Goal: Transaction & Acquisition: Download file/media

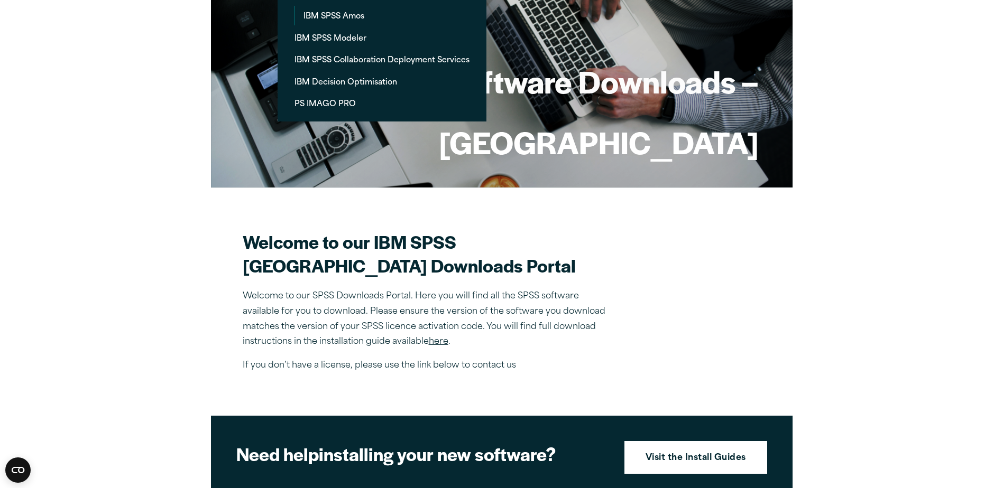
scroll to position [106, 0]
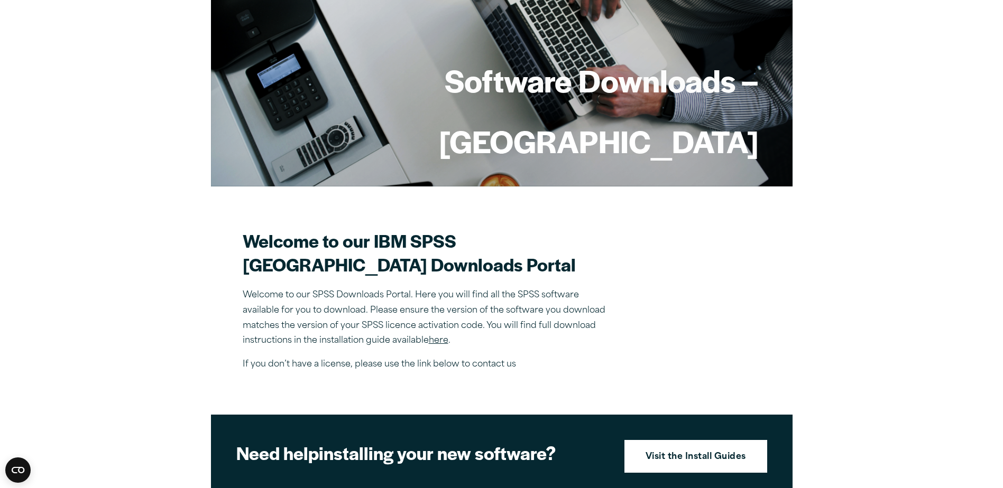
click at [442, 340] on link "here" at bounding box center [439, 341] width 20 height 8
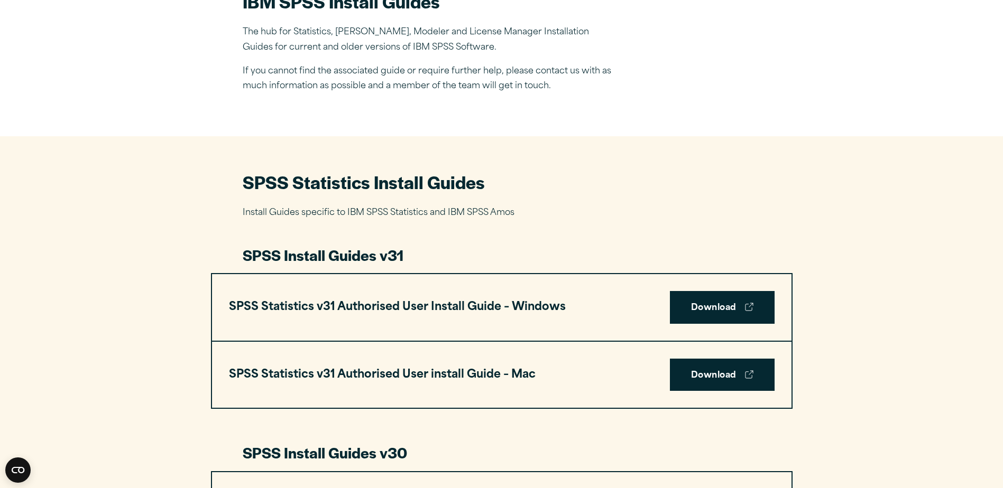
scroll to position [370, 0]
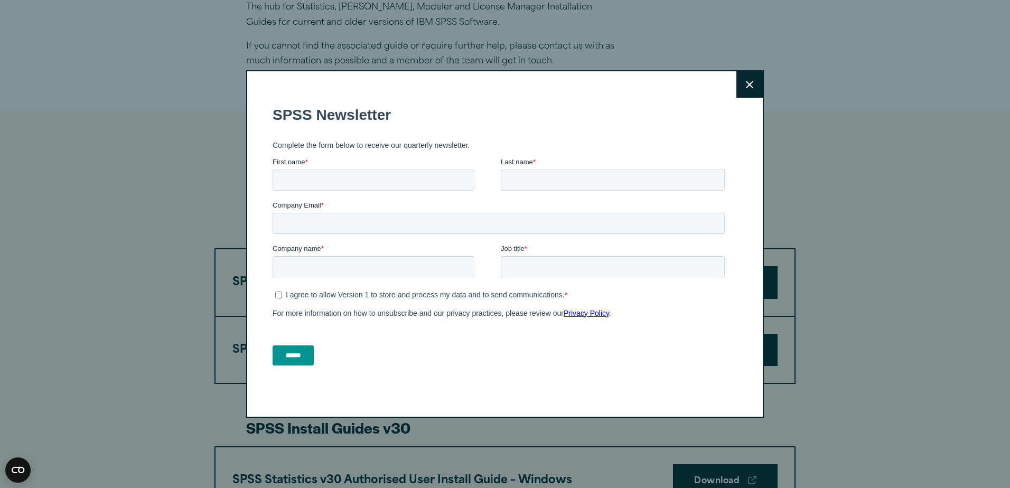
click at [746, 85] on icon at bounding box center [749, 84] width 7 height 7
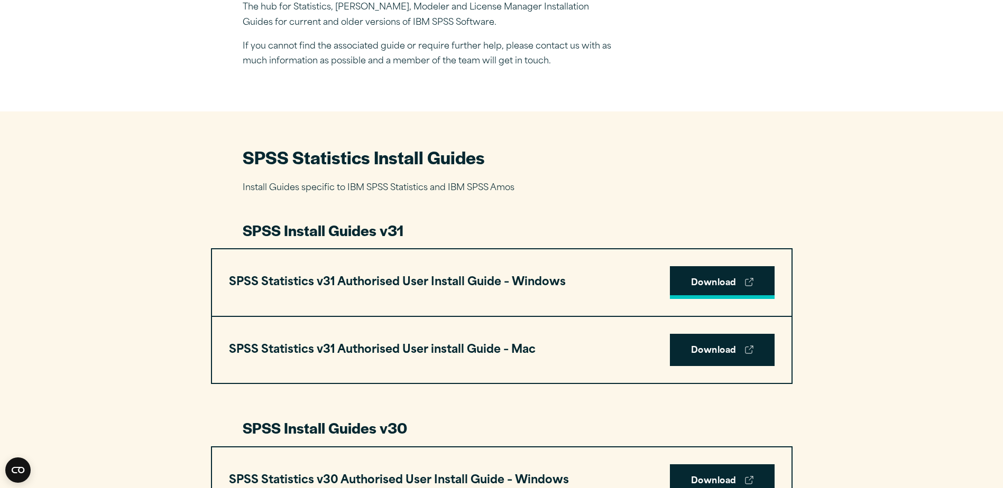
click at [715, 283] on link "Download" at bounding box center [722, 282] width 105 height 33
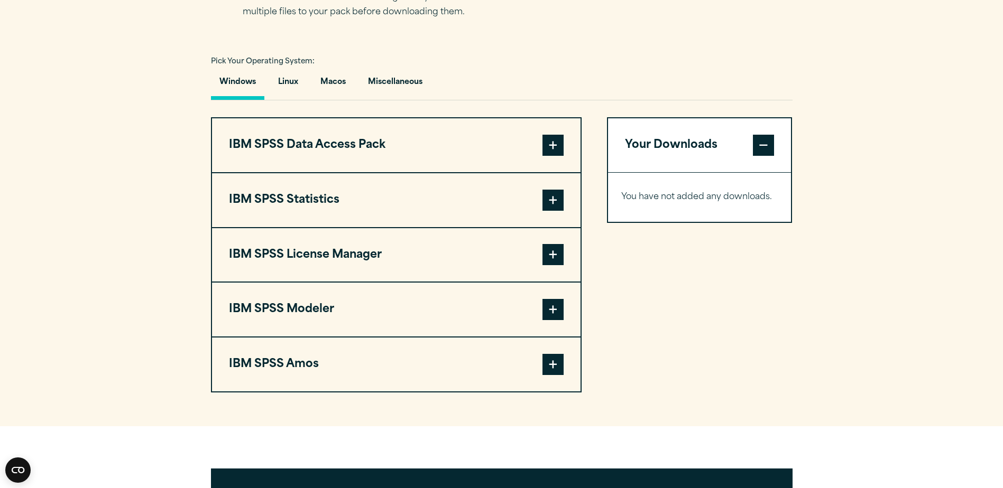
scroll to position [740, 0]
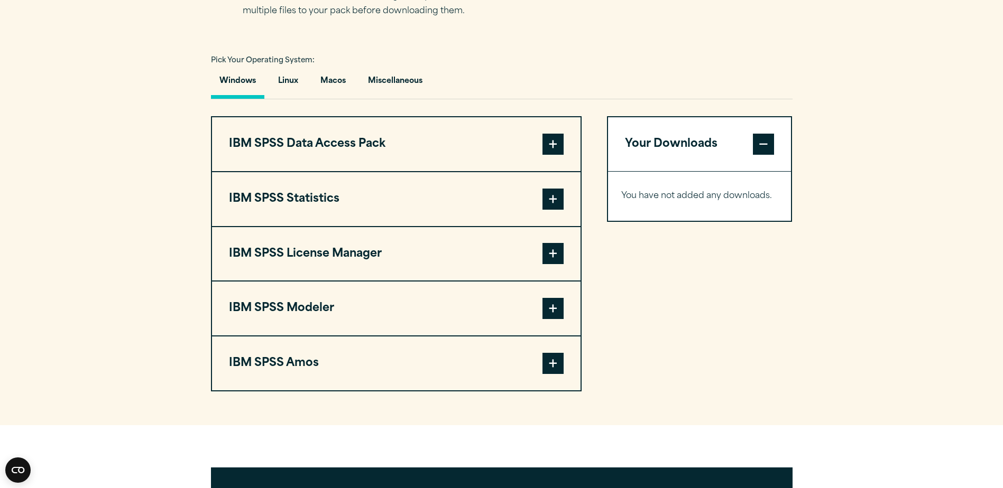
click at [553, 197] on span at bounding box center [552, 199] width 21 height 21
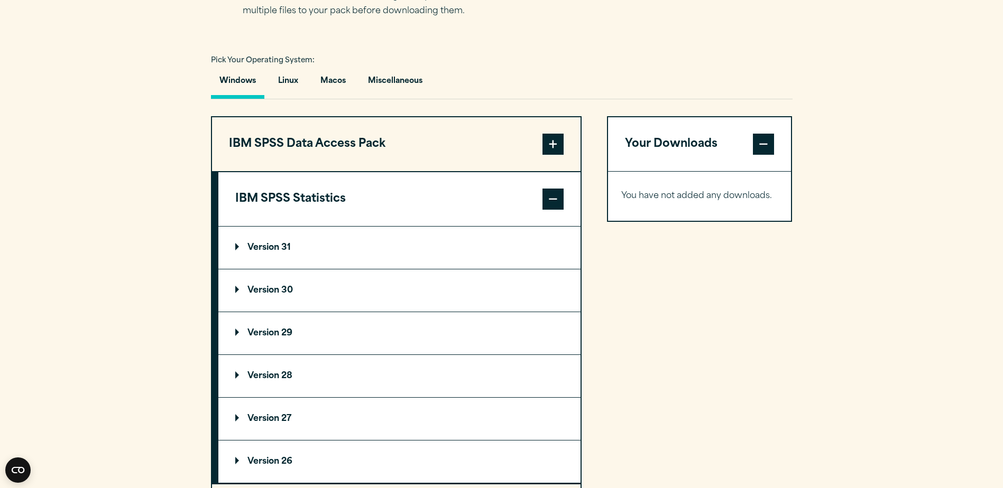
scroll to position [793, 0]
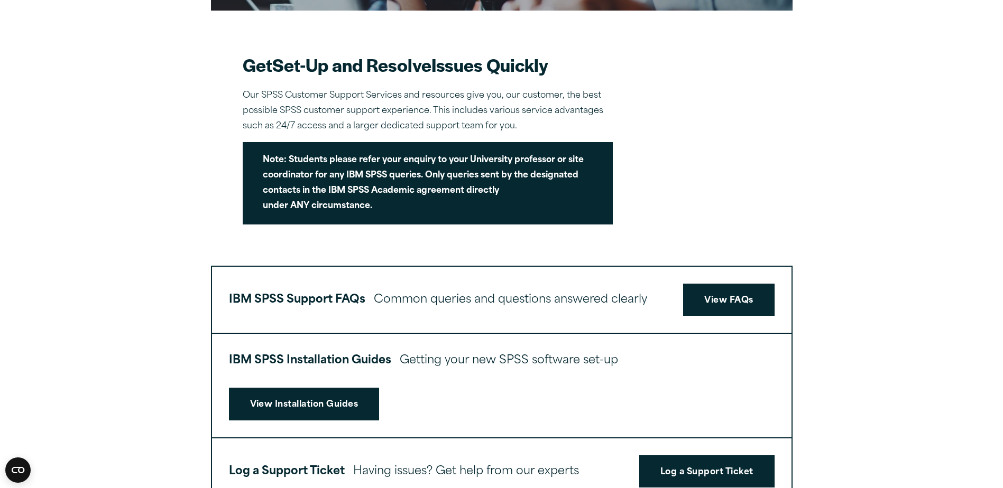
scroll to position [423, 0]
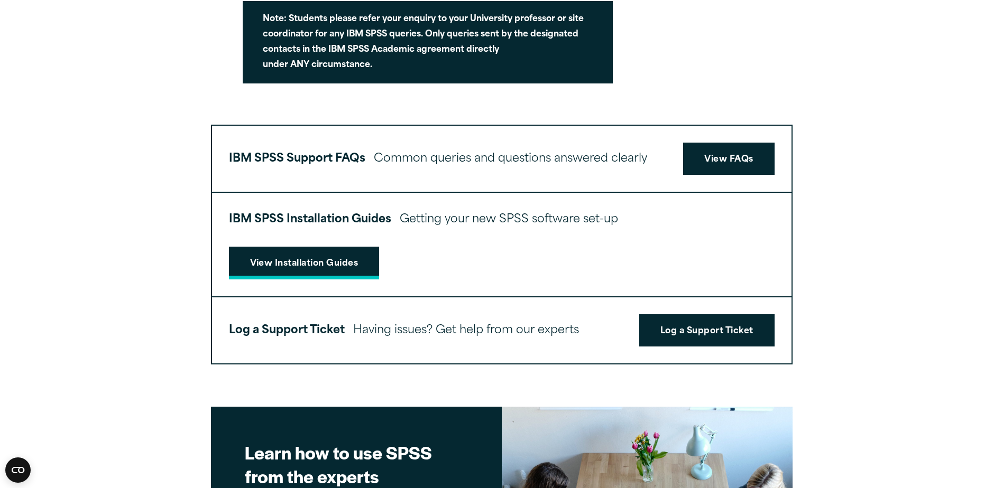
click at [342, 264] on link "View Installation Guides" at bounding box center [304, 263] width 151 height 33
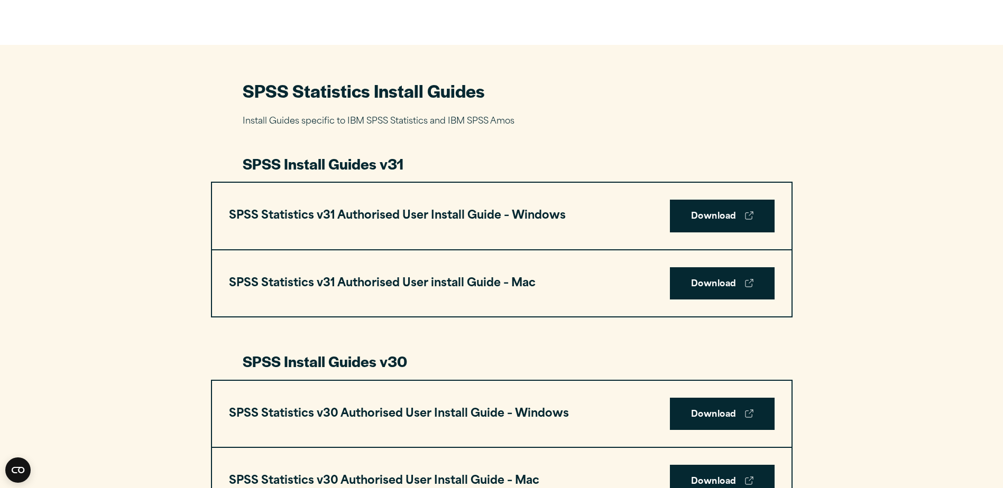
scroll to position [476, 0]
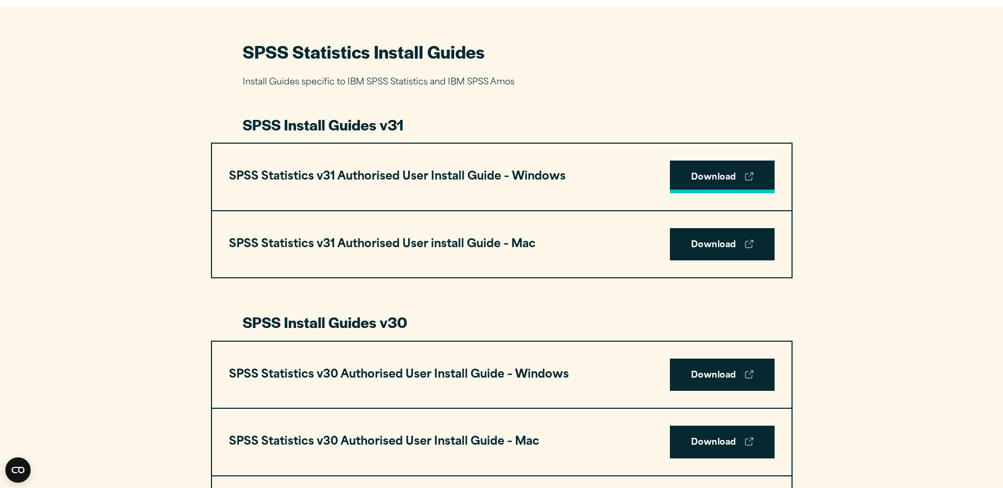
click at [706, 180] on link "Download" at bounding box center [722, 177] width 105 height 33
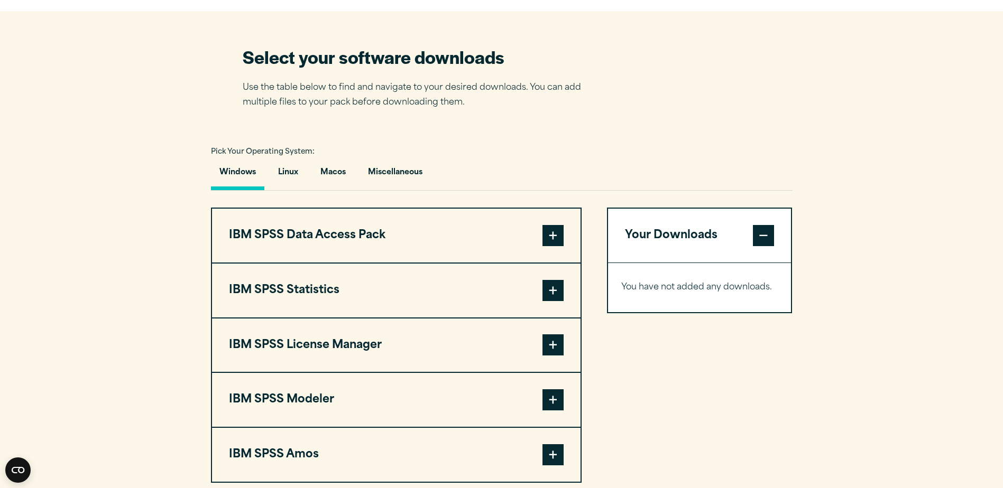
scroll to position [687, 0]
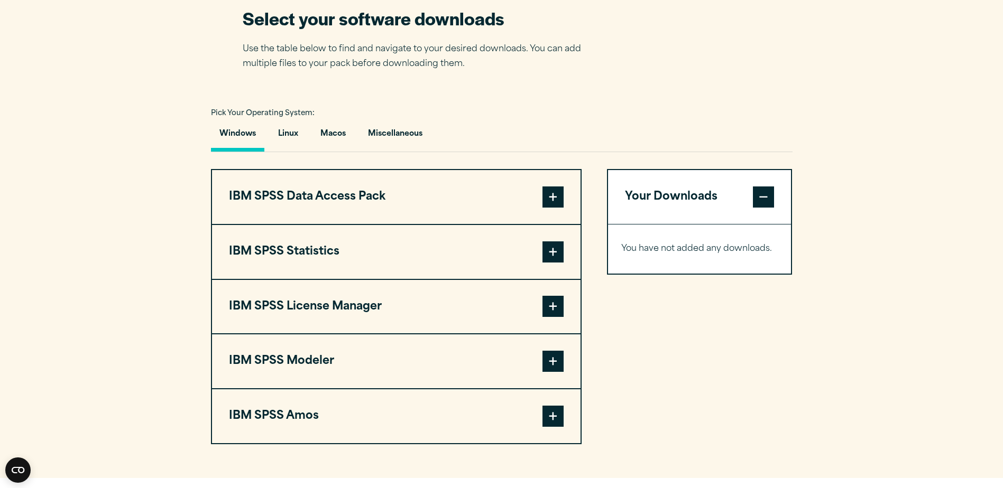
click at [553, 309] on span at bounding box center [552, 306] width 21 height 21
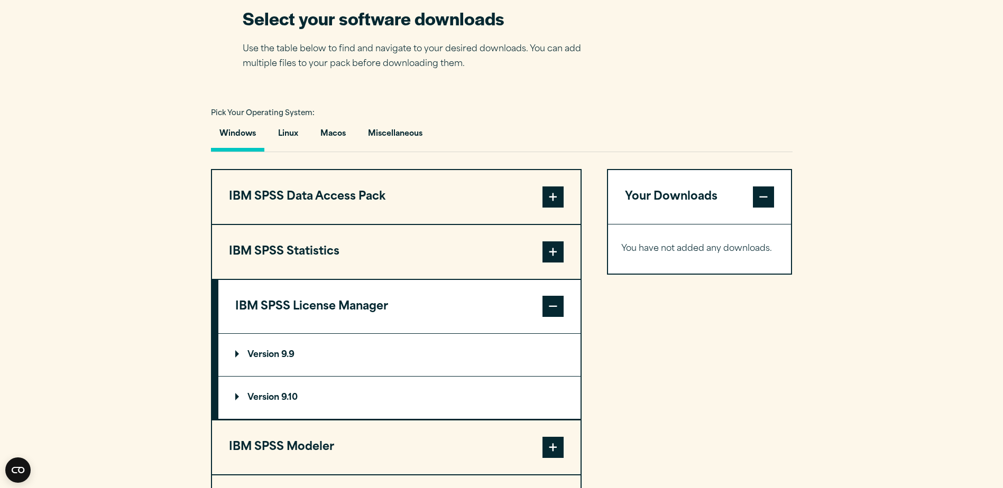
click at [265, 398] on p "Version 9.10" at bounding box center [266, 398] width 62 height 8
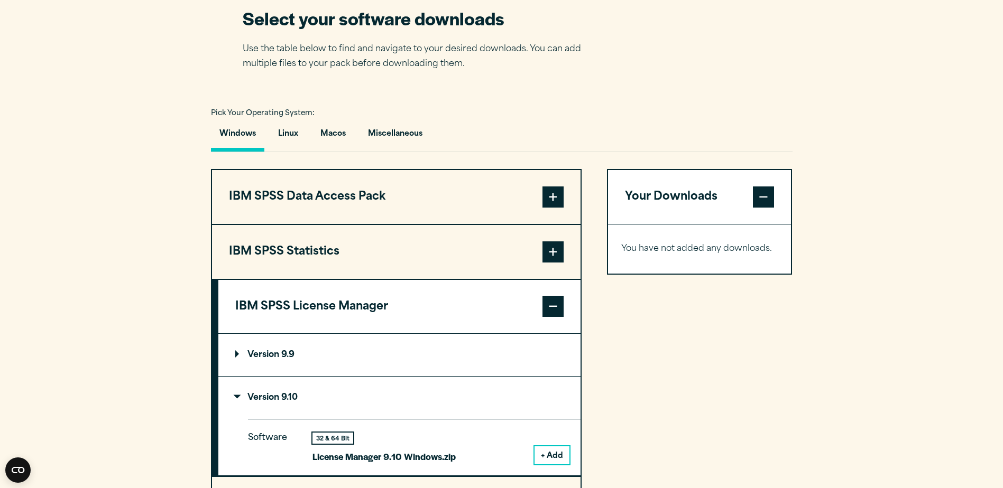
click at [552, 249] on span at bounding box center [552, 252] width 21 height 21
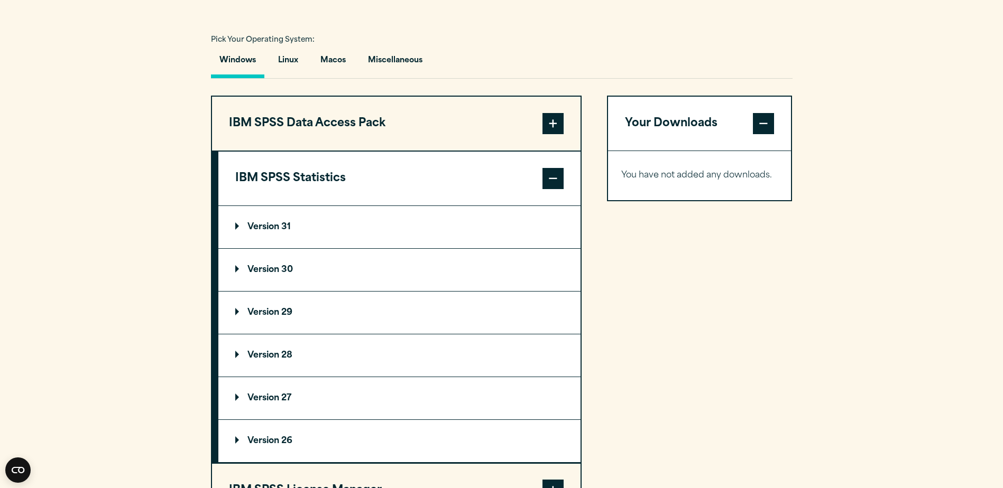
scroll to position [793, 0]
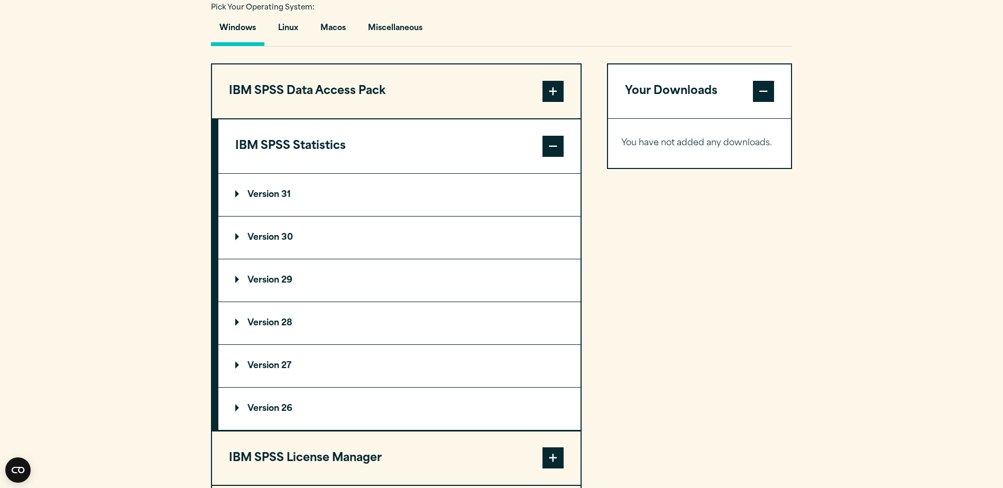
click at [236, 192] on p "Version 31" at bounding box center [262, 195] width 55 height 8
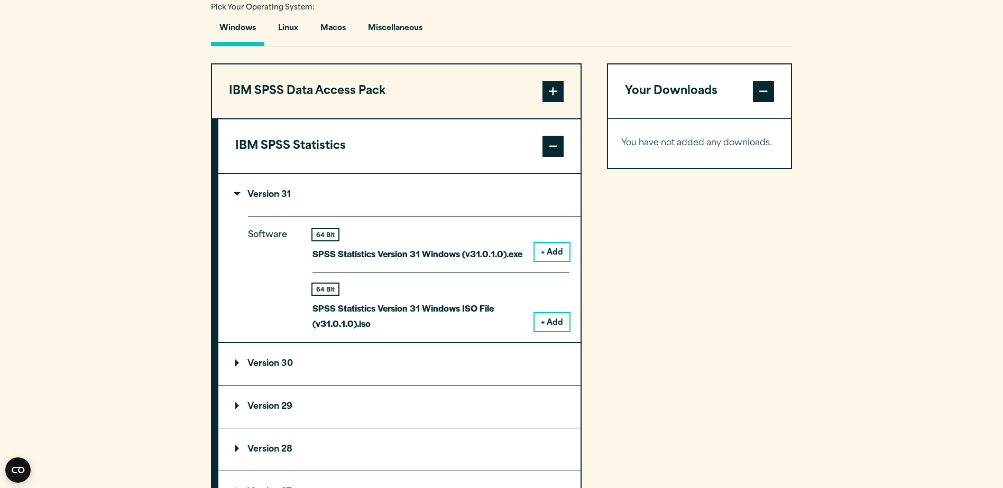
click at [555, 255] on button "+ Add" at bounding box center [551, 252] width 35 height 18
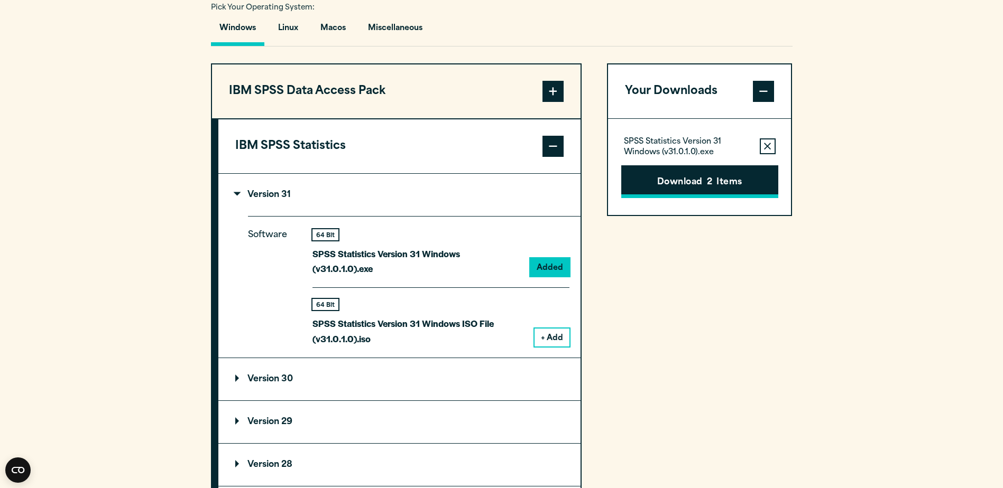
click at [713, 184] on button "Download 2 Items" at bounding box center [699, 181] width 157 height 33
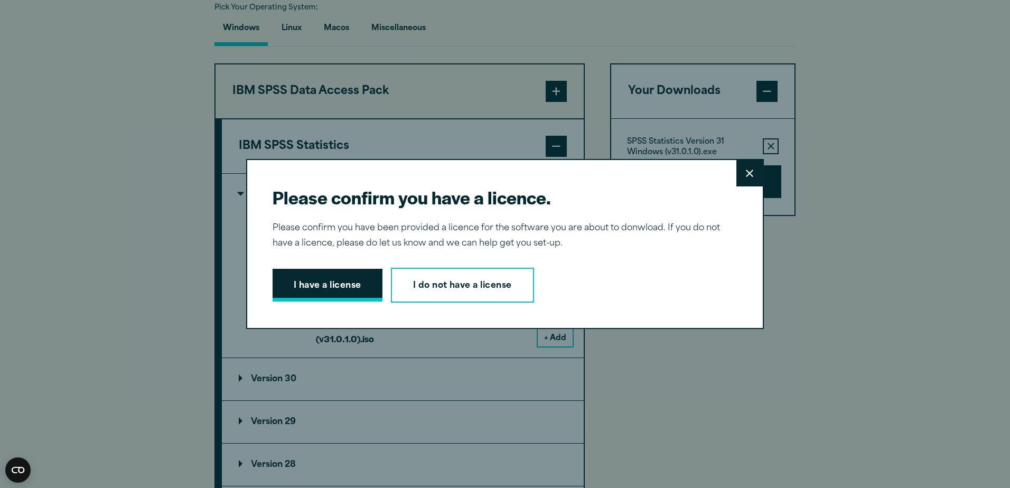
click at [310, 289] on button "I have a license" at bounding box center [328, 285] width 110 height 33
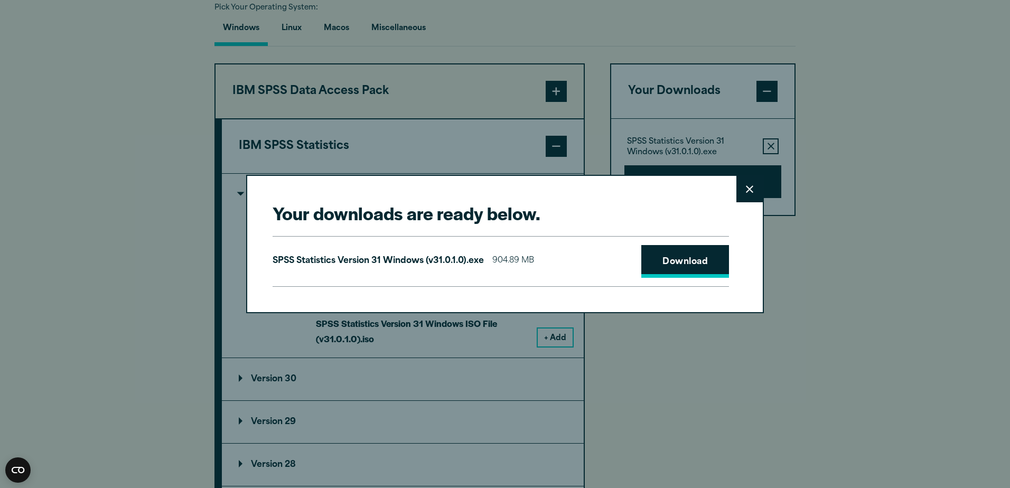
click at [684, 259] on link "Download" at bounding box center [686, 261] width 88 height 33
click at [949, 240] on div "Your downloads are ready below. Close SPSS Statistics Version 31 Windows (v31.0…" at bounding box center [505, 244] width 1010 height 488
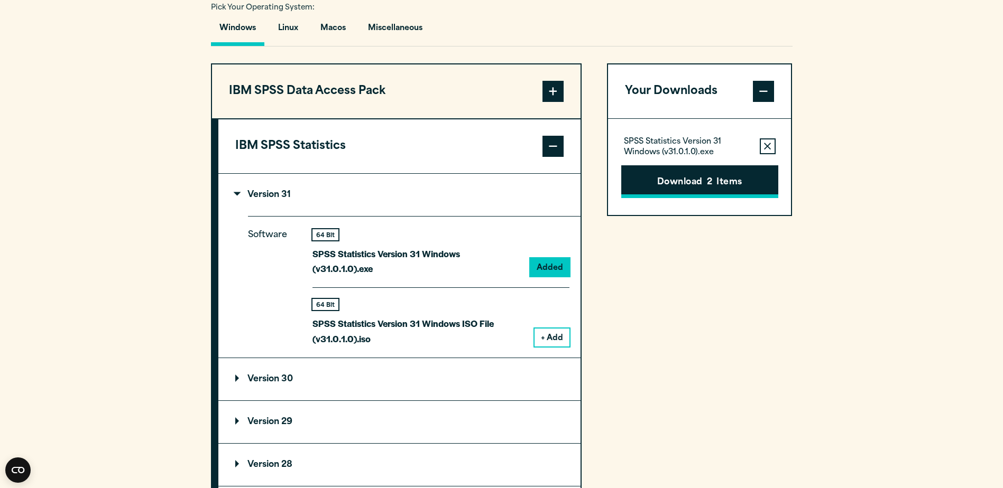
click at [699, 187] on button "Download 2 Items" at bounding box center [699, 181] width 157 height 33
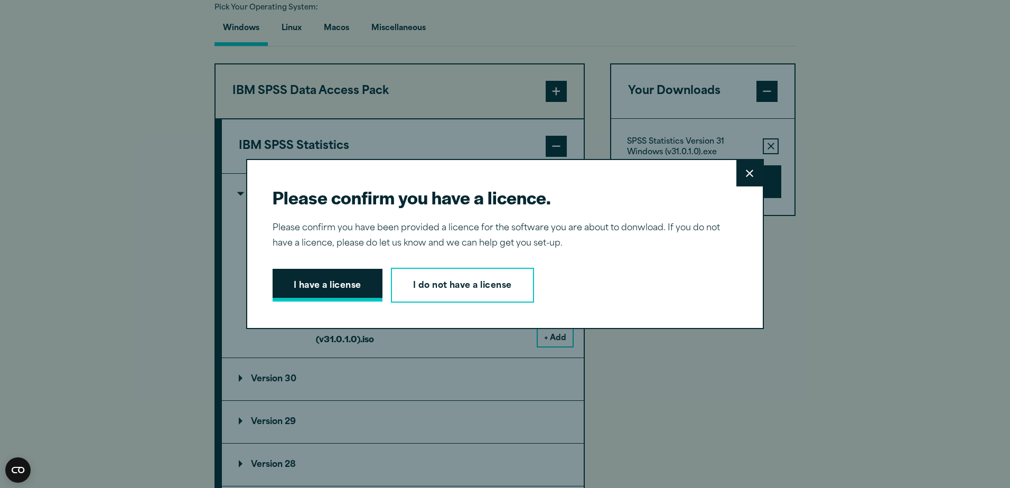
click at [347, 286] on button "I have a license" at bounding box center [328, 285] width 110 height 33
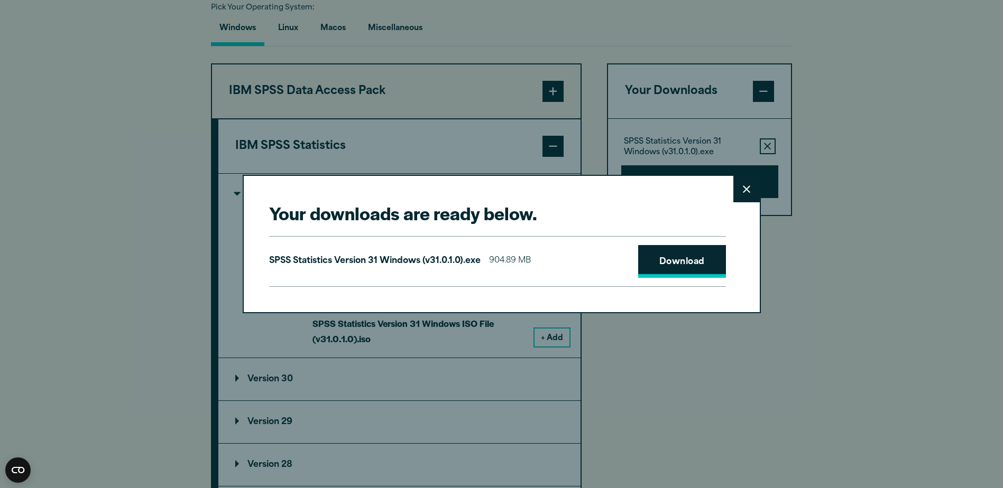
click at [685, 262] on link "Download" at bounding box center [682, 261] width 88 height 33
drag, startPoint x: 269, startPoint y: 262, endPoint x: 486, endPoint y: 270, distance: 216.8
click at [486, 270] on div "SPSS Statistics Version 31 Windows (v31.0.1.0).exe 904.89 MB Download" at bounding box center [497, 261] width 457 height 51
copy div "SPSS Statistics Version 31 Windows (v31.0.1.0).exe"
click at [745, 190] on icon at bounding box center [746, 188] width 7 height 7
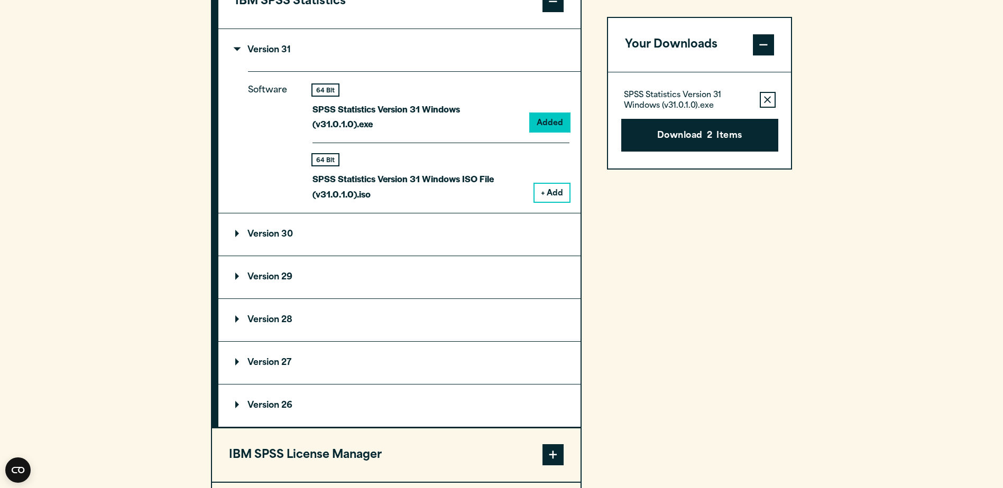
scroll to position [951, 0]
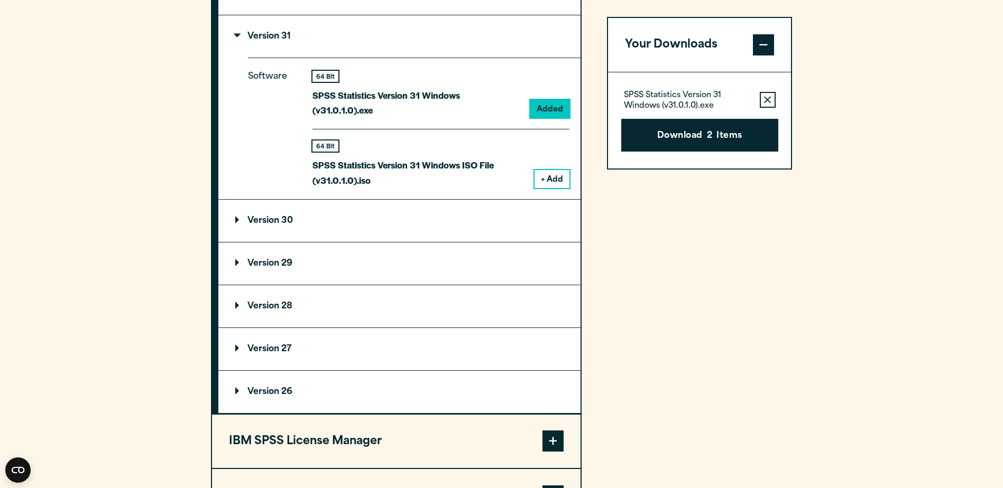
click at [275, 302] on p "Version 28" at bounding box center [263, 306] width 57 height 8
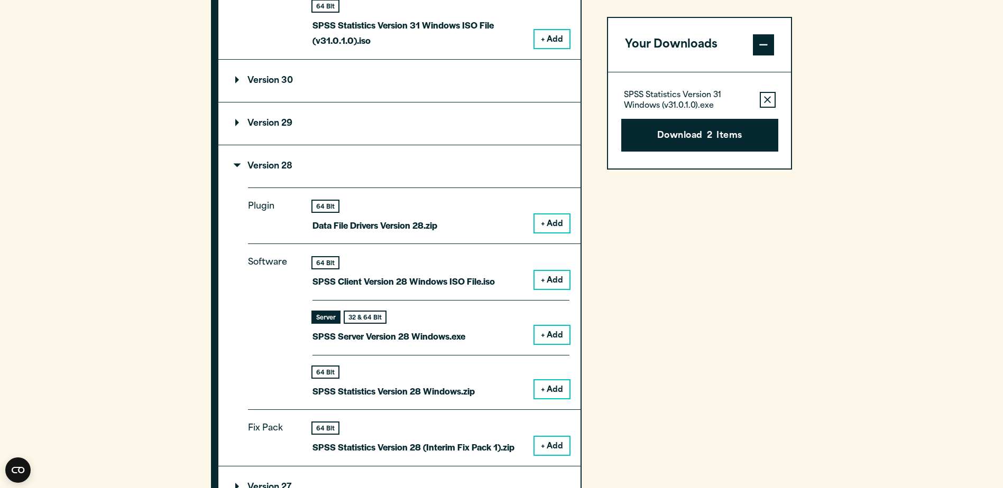
scroll to position [1110, 0]
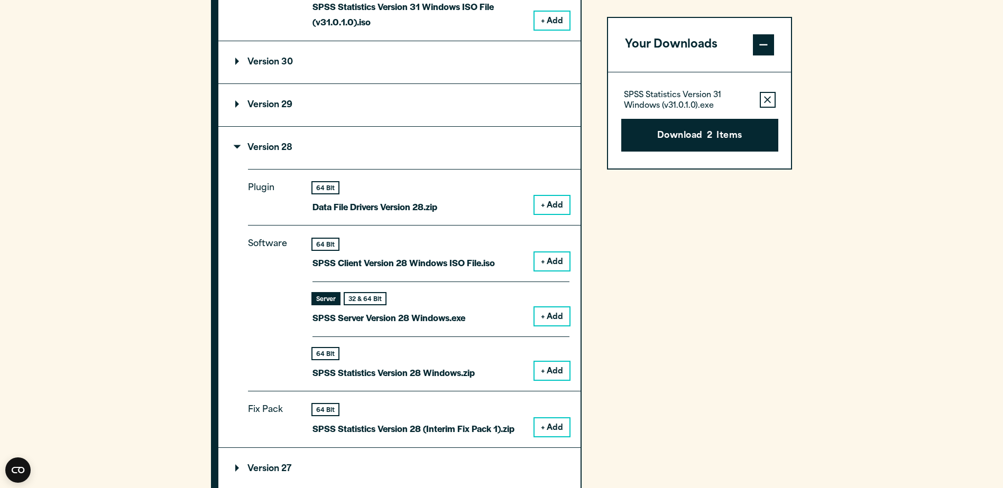
click at [551, 308] on button "+ Add" at bounding box center [551, 317] width 35 height 18
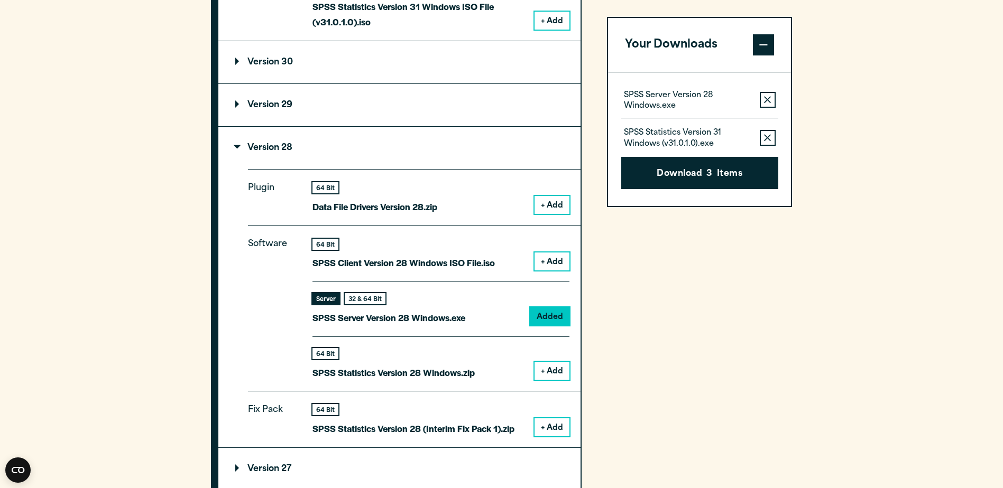
click at [769, 139] on icon "button" at bounding box center [767, 137] width 7 height 7
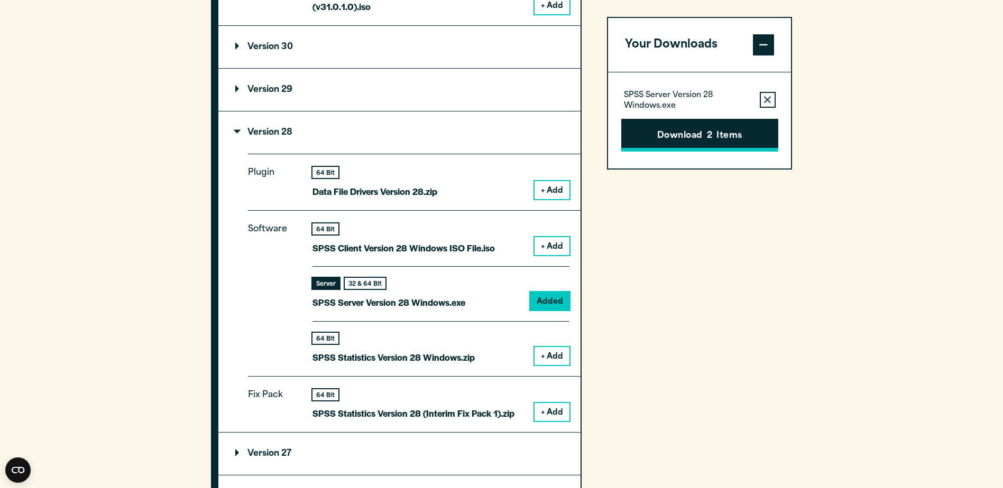
click at [691, 133] on button "Download 2 Items" at bounding box center [699, 135] width 157 height 33
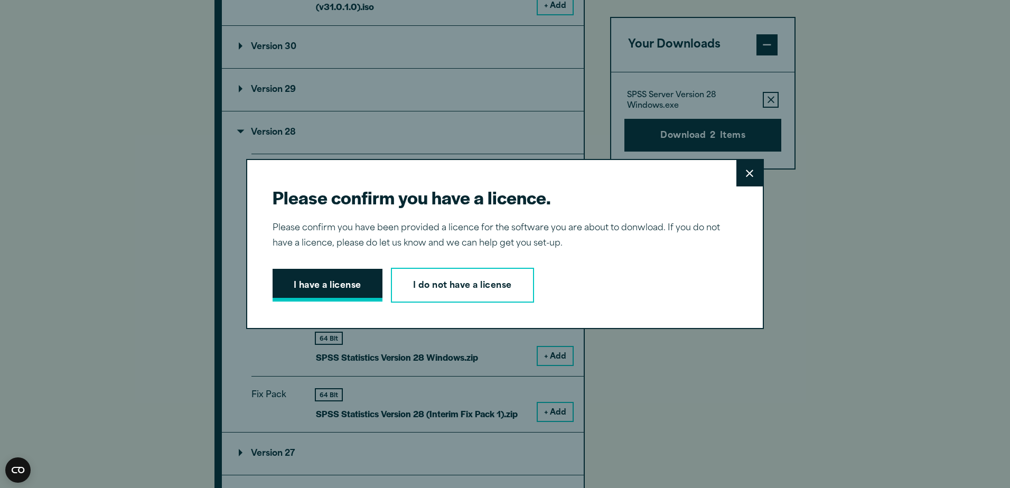
click at [319, 284] on button "I have a license" at bounding box center [328, 285] width 110 height 33
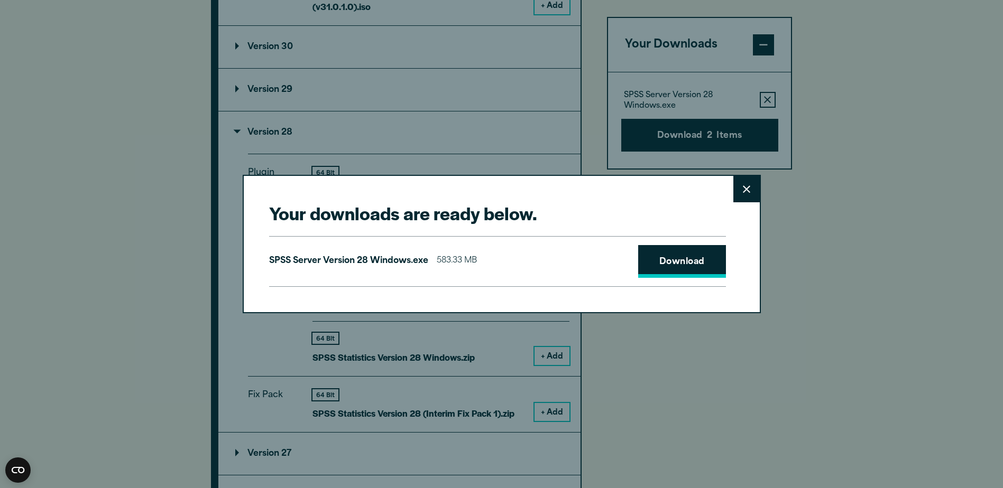
click at [678, 267] on link "Download" at bounding box center [682, 261] width 88 height 33
drag, startPoint x: 550, startPoint y: 191, endPoint x: 609, endPoint y: 214, distance: 62.9
click at [609, 214] on div "Your downloads are ready below. Close SPSS Server Version 28 Windows.exe 583.33…" at bounding box center [502, 244] width 518 height 138
click at [751, 189] on button "Close" at bounding box center [746, 189] width 26 height 26
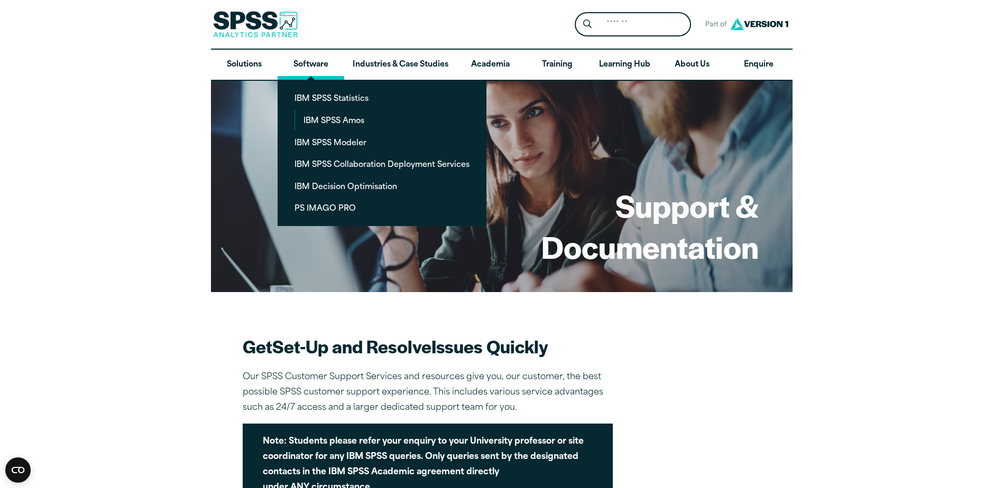
click at [304, 62] on link "Software" at bounding box center [310, 65] width 67 height 31
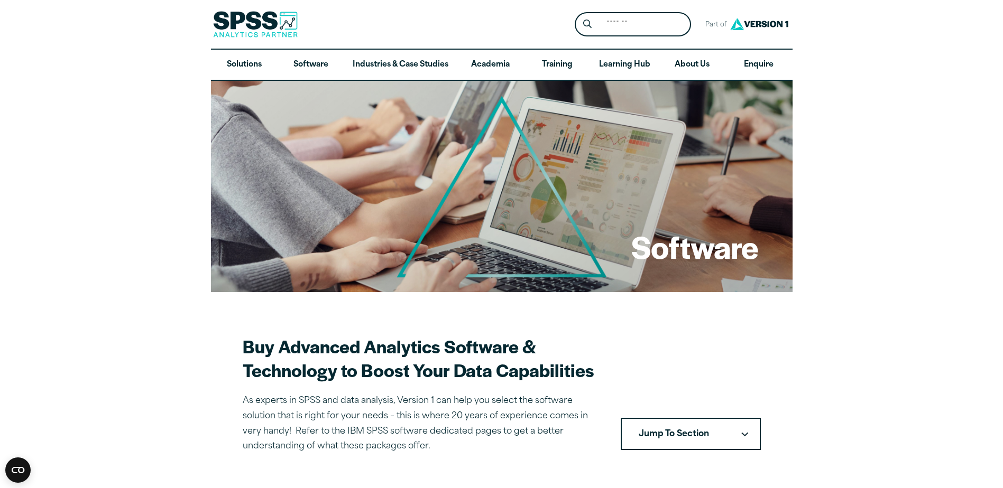
click at [304, 62] on link "Software" at bounding box center [310, 65] width 67 height 31
click at [310, 65] on link "Software" at bounding box center [310, 65] width 67 height 31
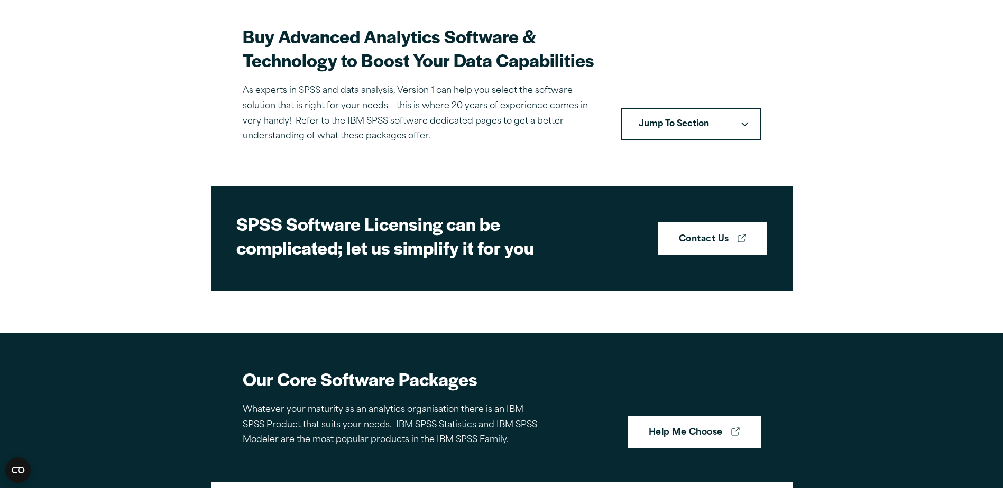
scroll to position [423, 0]
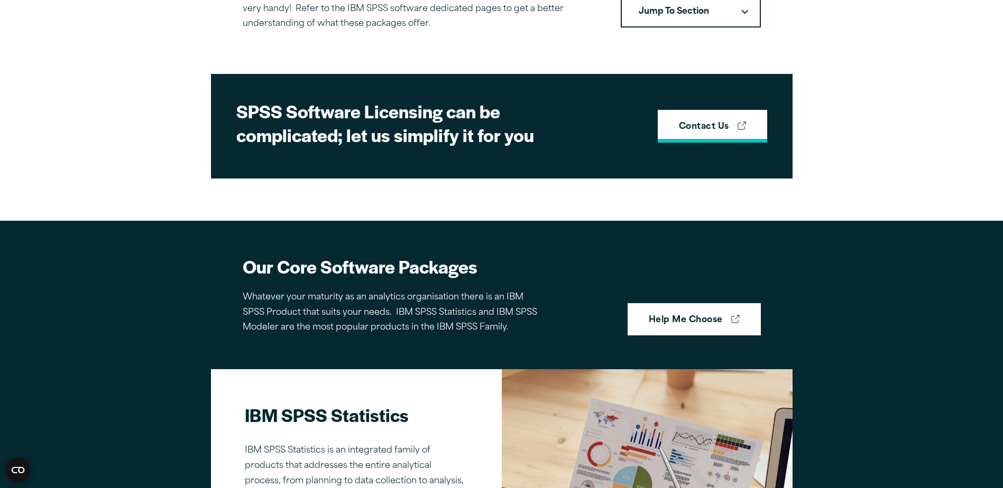
click at [709, 129] on strong "Contact Us" at bounding box center [704, 127] width 50 height 14
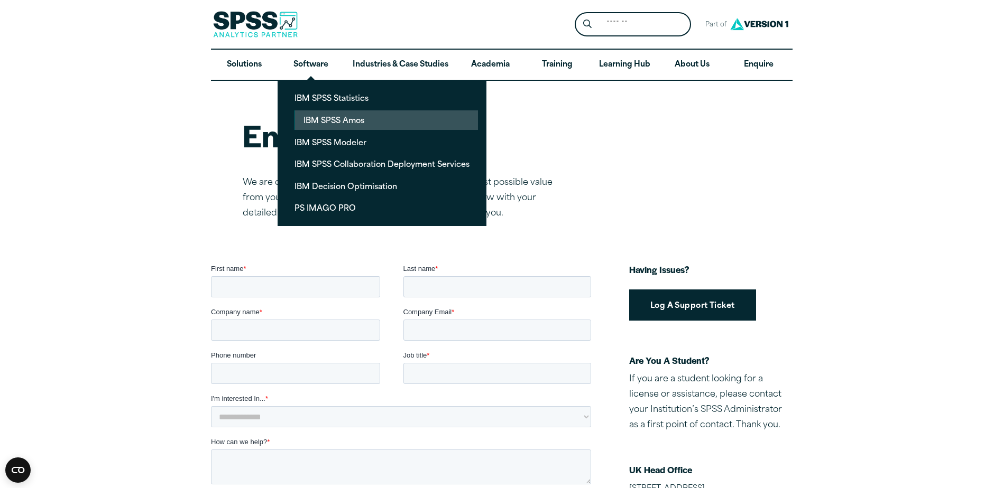
click at [322, 120] on link "IBM SPSS Amos" at bounding box center [386, 120] width 183 height 20
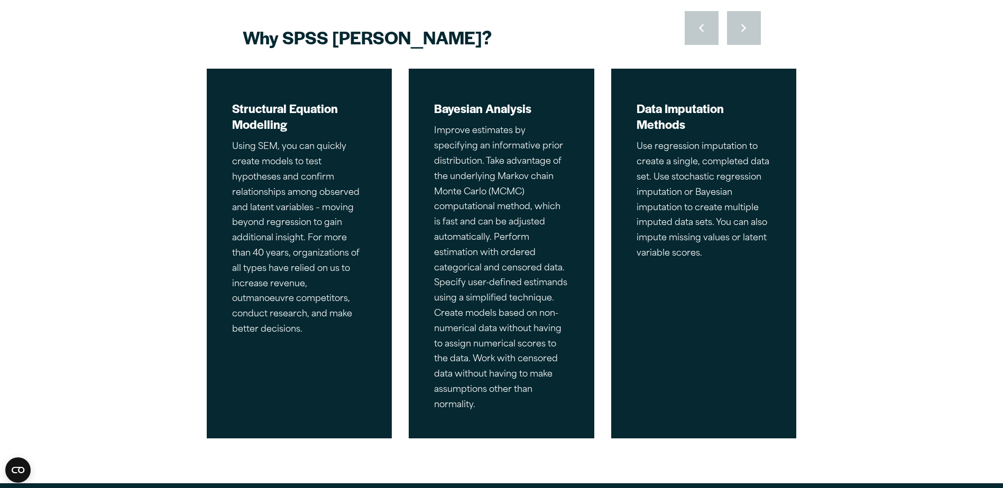
scroll to position [476, 0]
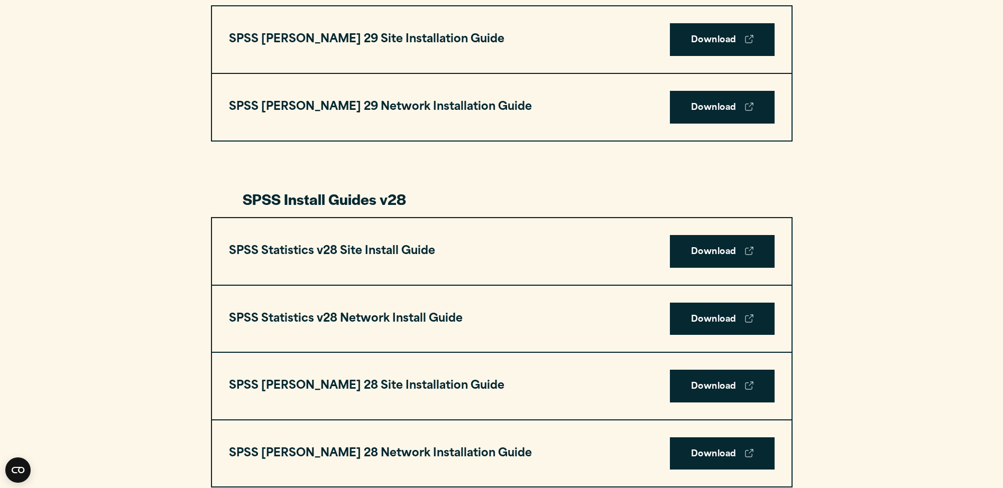
scroll to position [1374, 0]
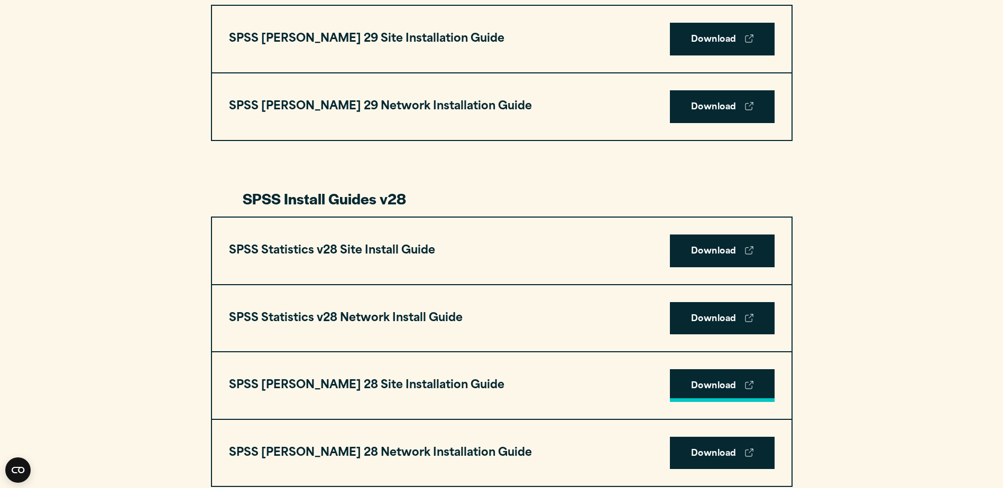
click at [708, 384] on link "Download" at bounding box center [722, 385] width 105 height 33
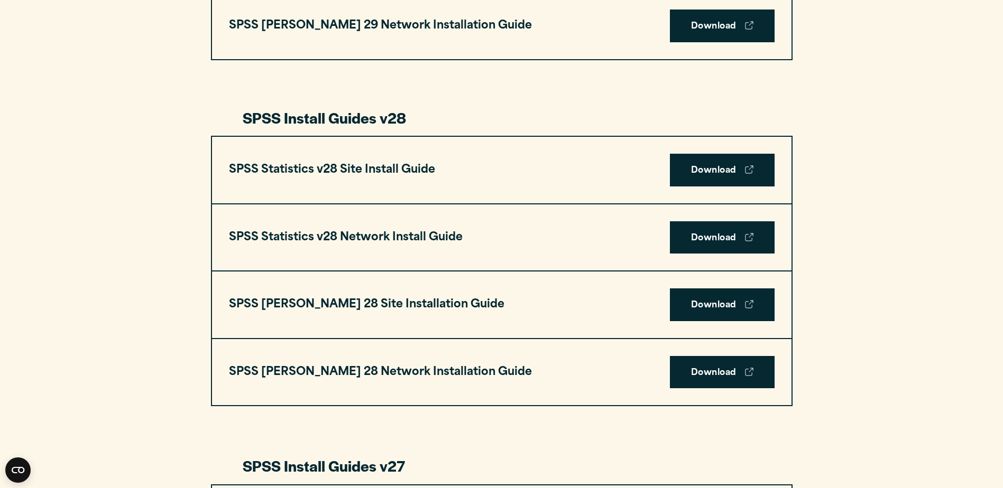
scroll to position [1480, 0]
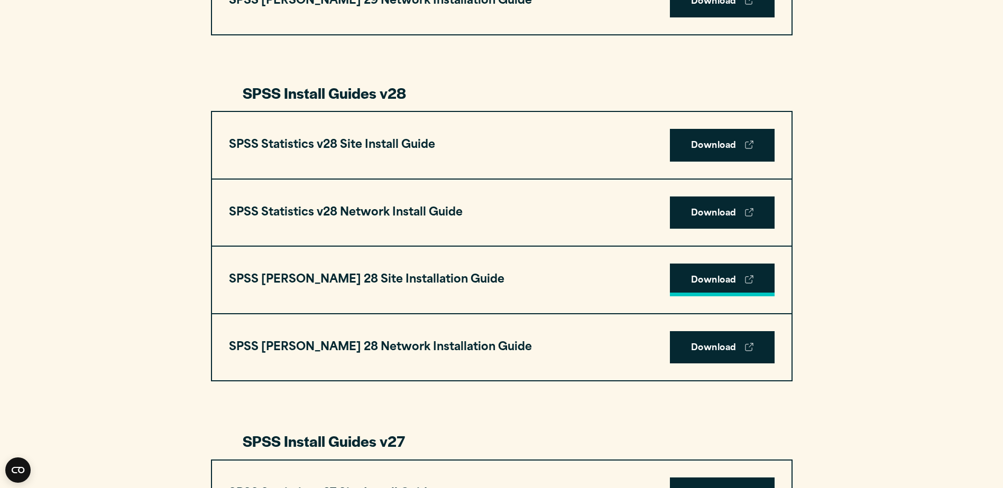
click at [712, 278] on link "Download" at bounding box center [722, 280] width 105 height 33
click at [723, 283] on link "Download" at bounding box center [722, 280] width 105 height 33
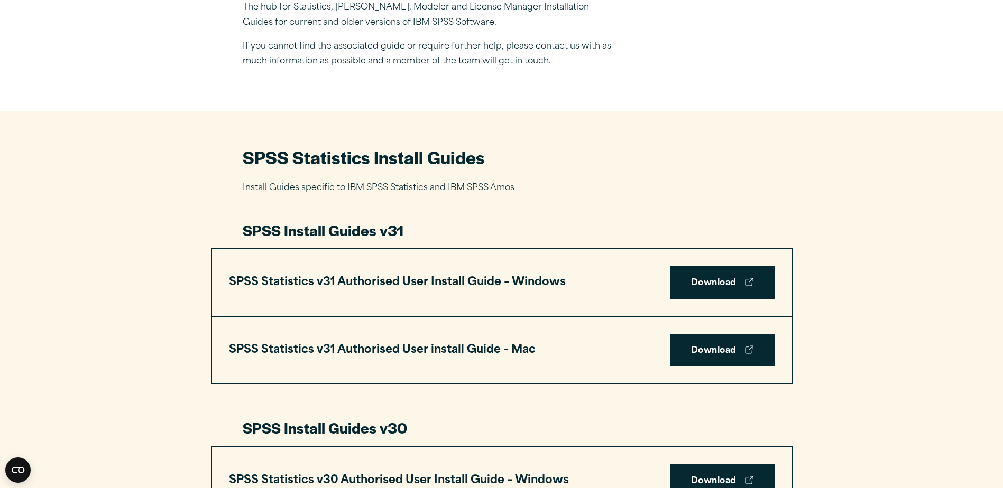
scroll to position [0, 0]
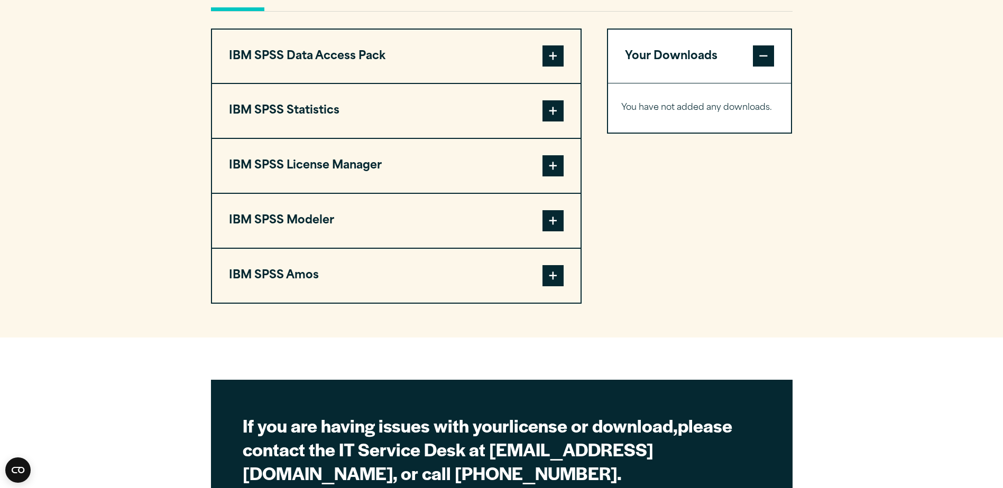
scroll to position [846, 0]
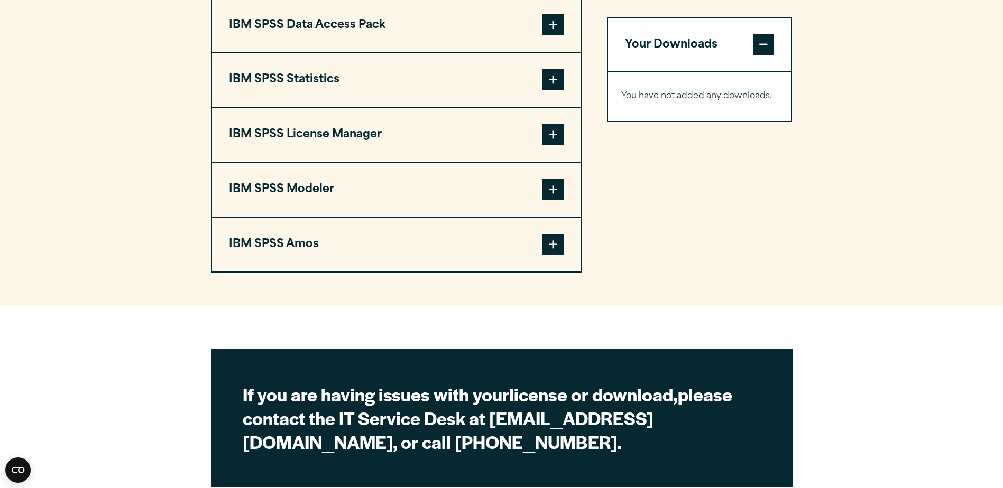
click at [552, 245] on span at bounding box center [552, 244] width 21 height 21
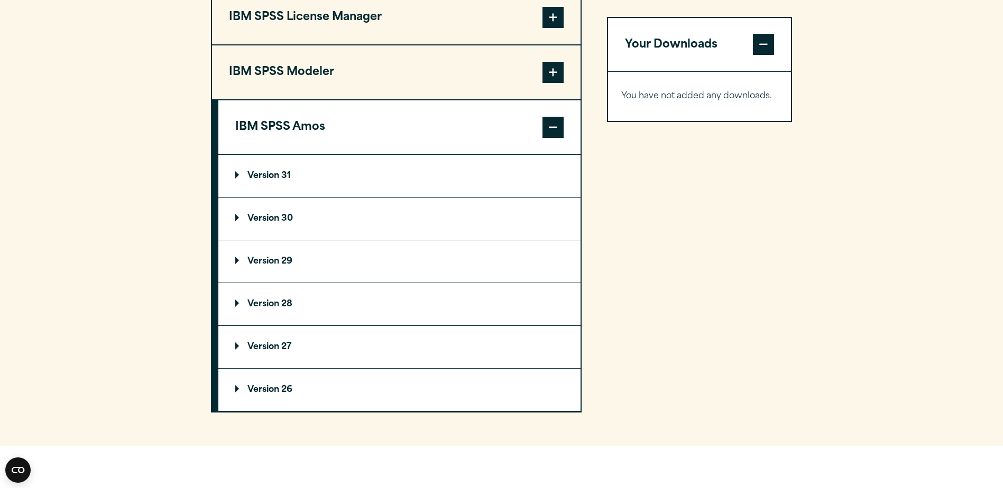
scroll to position [1057, 0]
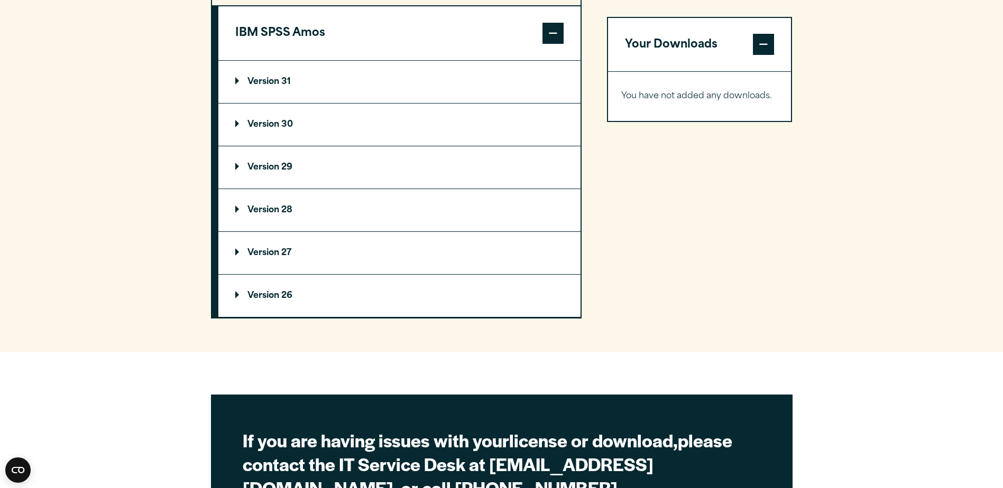
click at [274, 211] on p "Version 28" at bounding box center [263, 210] width 57 height 8
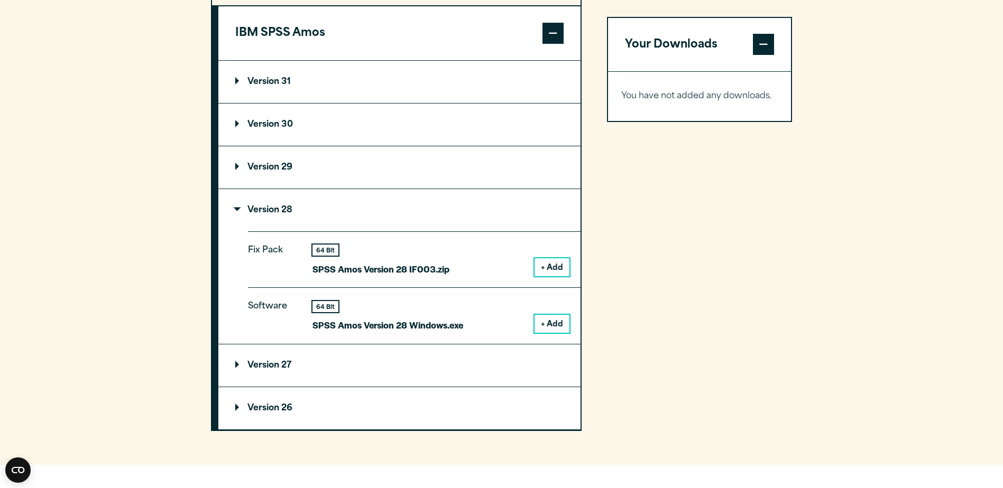
click at [549, 326] on button "+ Add" at bounding box center [551, 324] width 35 height 18
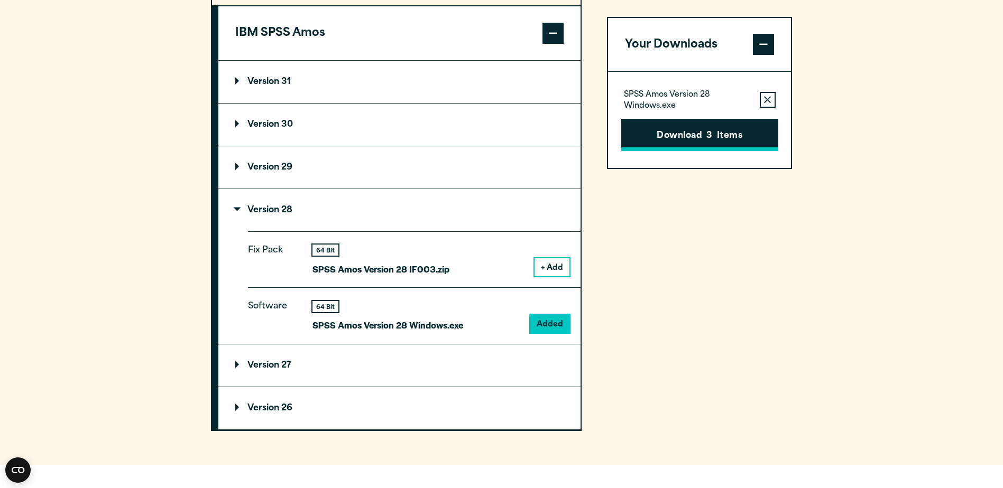
click at [704, 136] on button "Download 3 Items" at bounding box center [699, 135] width 157 height 33
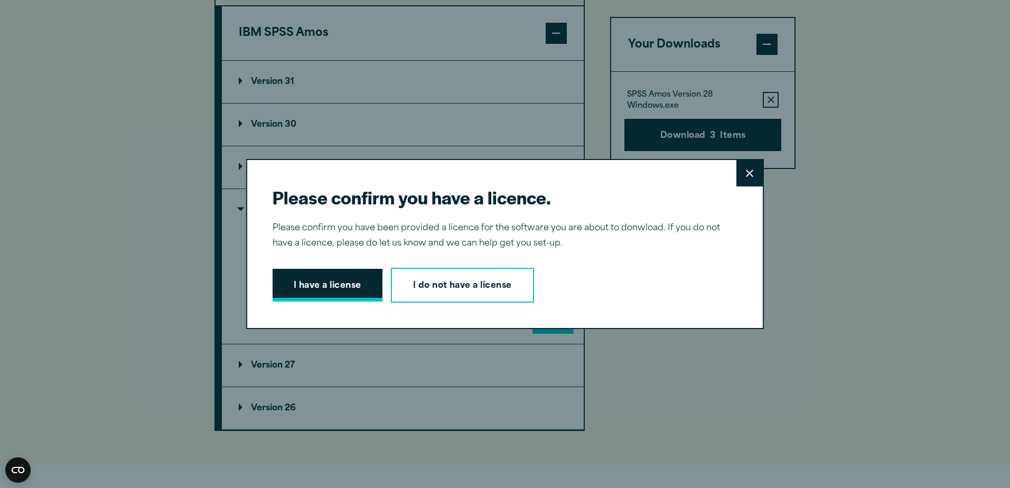
click at [299, 286] on button "I have a license" at bounding box center [328, 285] width 110 height 33
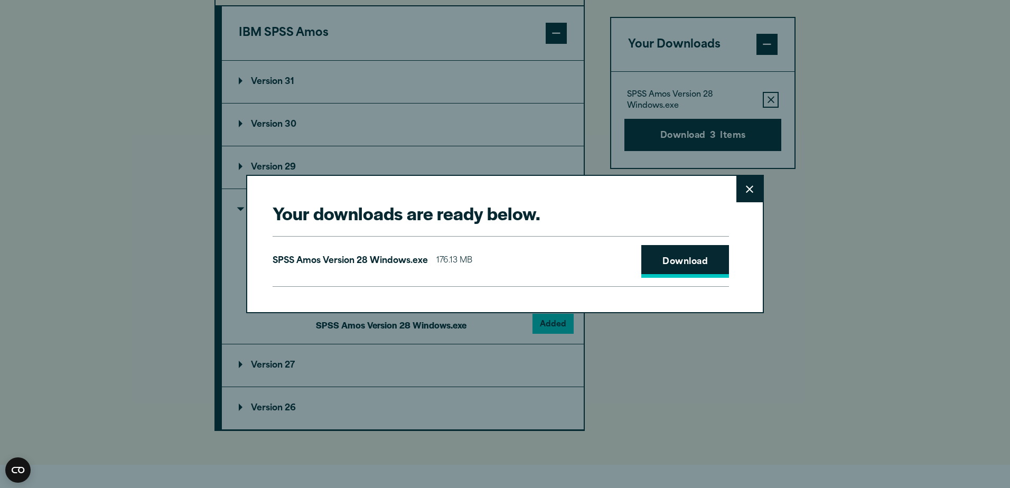
click at [686, 262] on link "Download" at bounding box center [686, 261] width 88 height 33
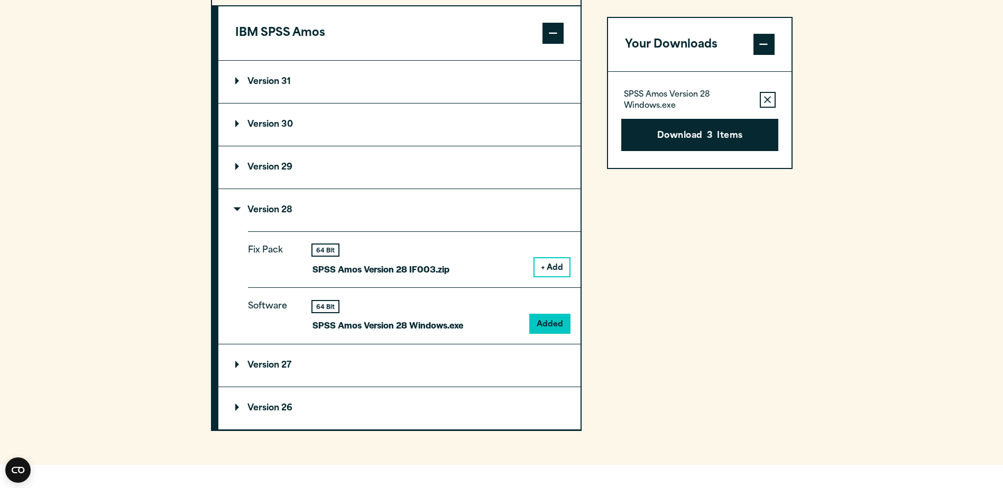
click at [904, 335] on div "Your downloads are ready below. Close SPSS [PERSON_NAME] Version 28 Windows.exe…" at bounding box center [501, 244] width 1003 height 488
